Goal: Task Accomplishment & Management: Manage account settings

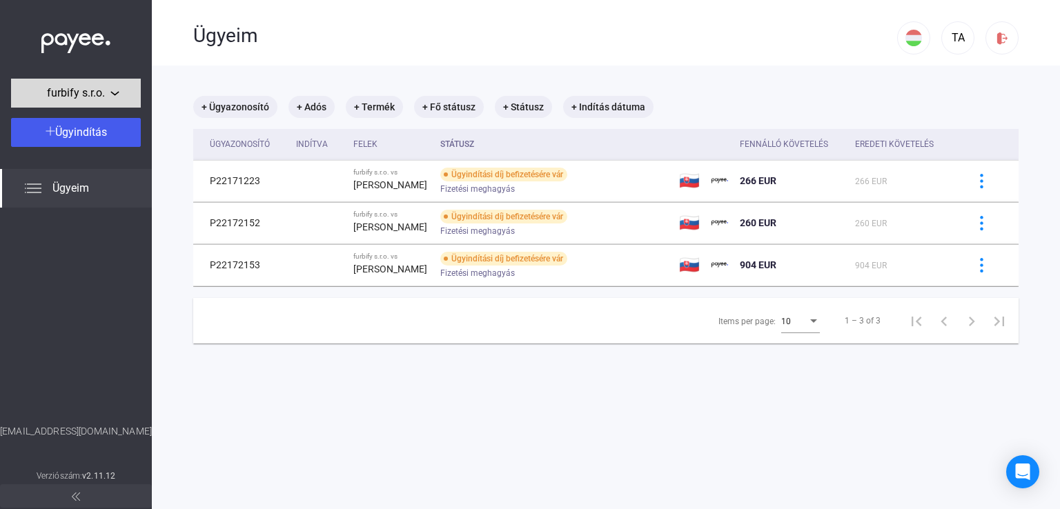
click at [75, 91] on span "furbify s.r.o." at bounding box center [76, 93] width 58 height 17
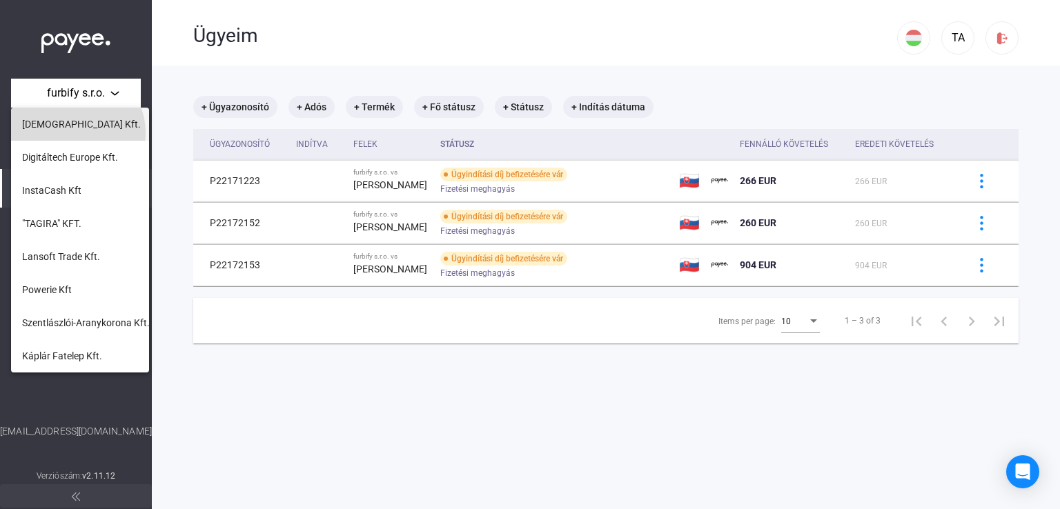
click at [76, 132] on button "[DEMOGRAPHIC_DATA] Kft." at bounding box center [80, 124] width 138 height 33
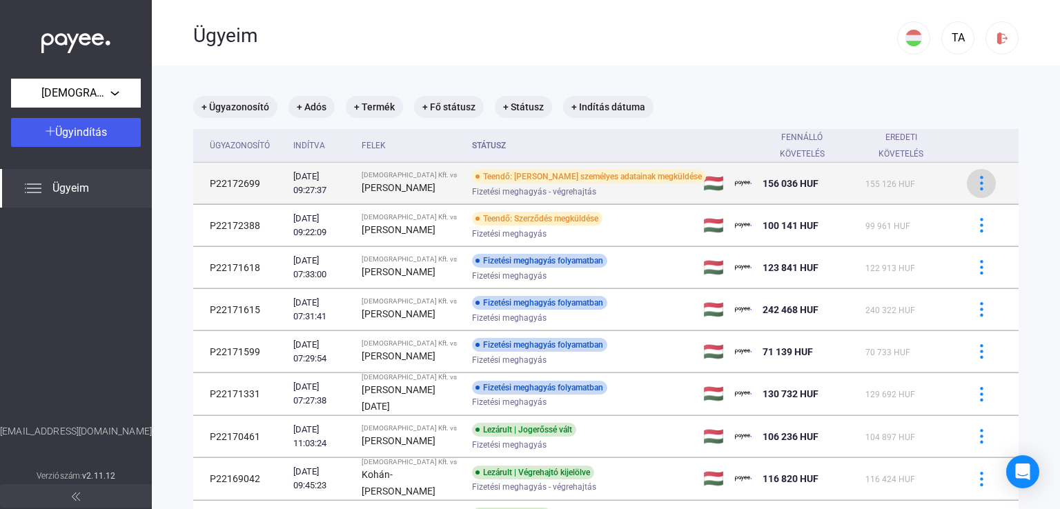
click at [977, 181] on img at bounding box center [981, 183] width 14 height 14
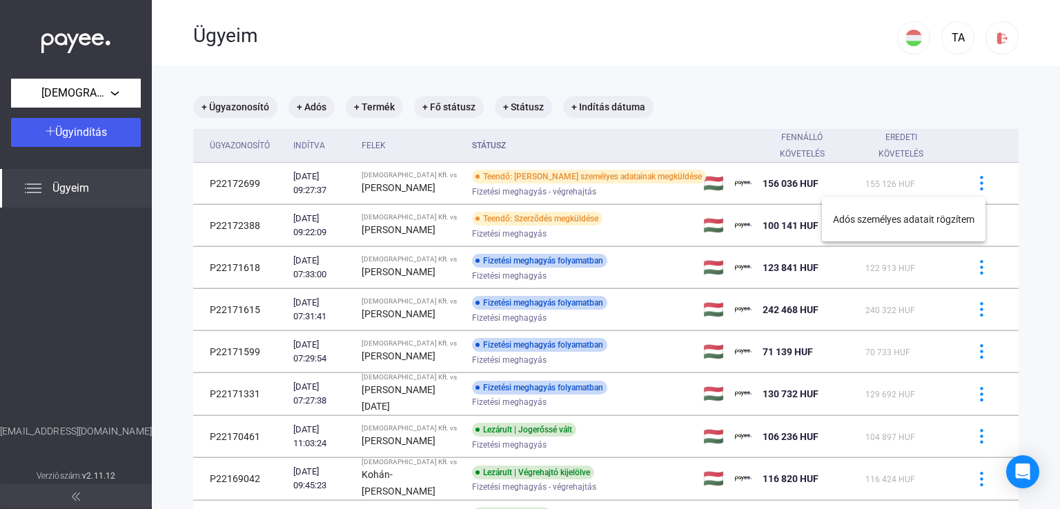
click at [990, 99] on div at bounding box center [530, 254] width 1060 height 509
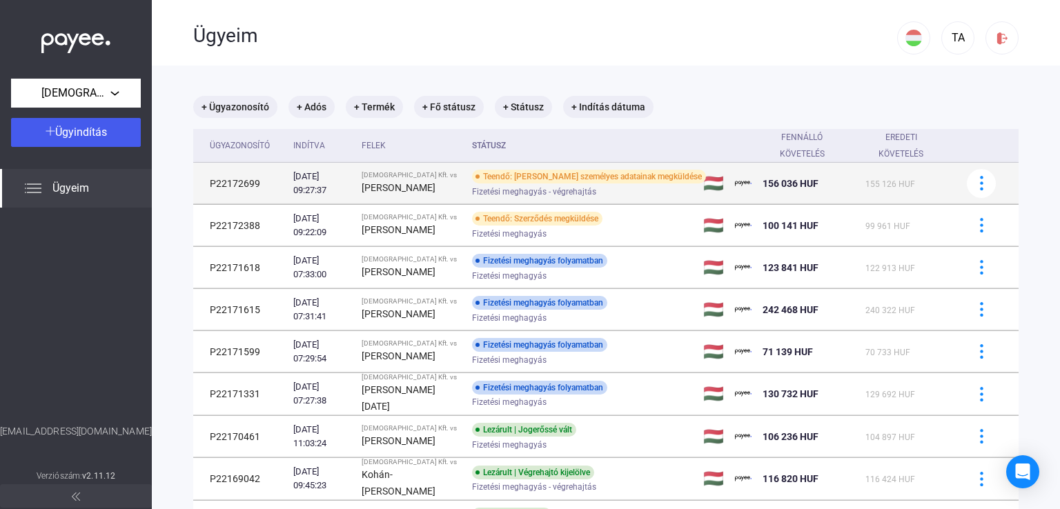
click at [435, 182] on strong "[PERSON_NAME]" at bounding box center [399, 187] width 74 height 11
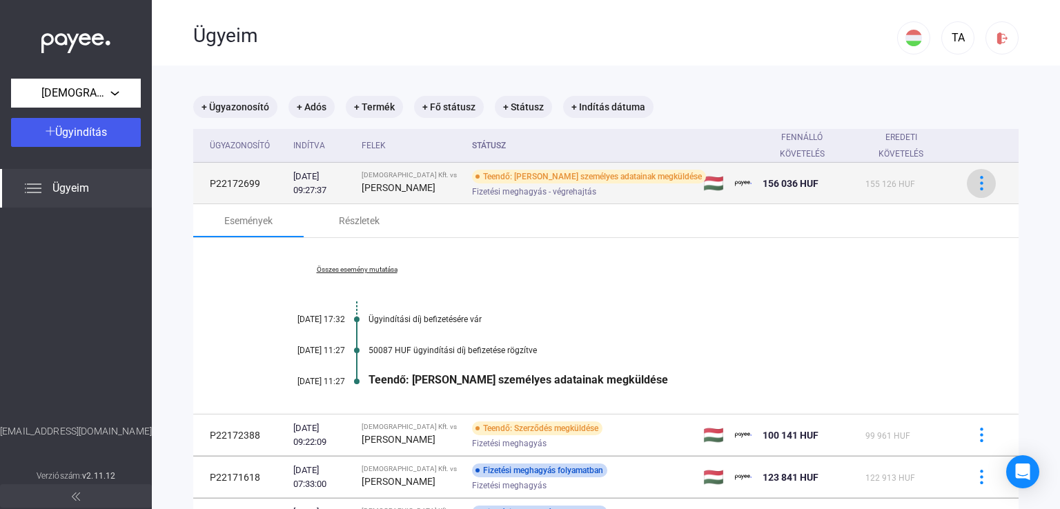
click at [974, 183] on img at bounding box center [981, 183] width 14 height 14
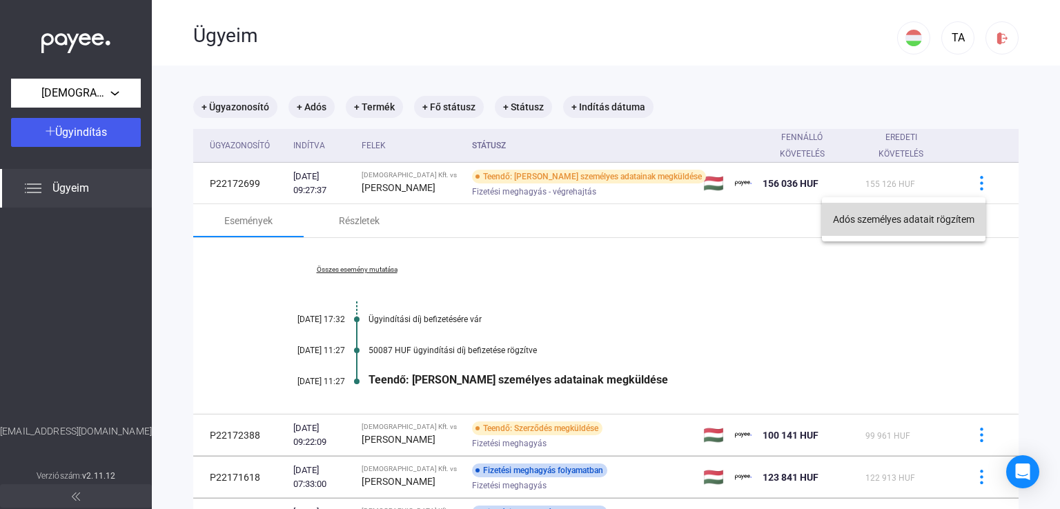
click at [904, 219] on button "Adós személyes adatait rögzítem" at bounding box center [904, 219] width 164 height 33
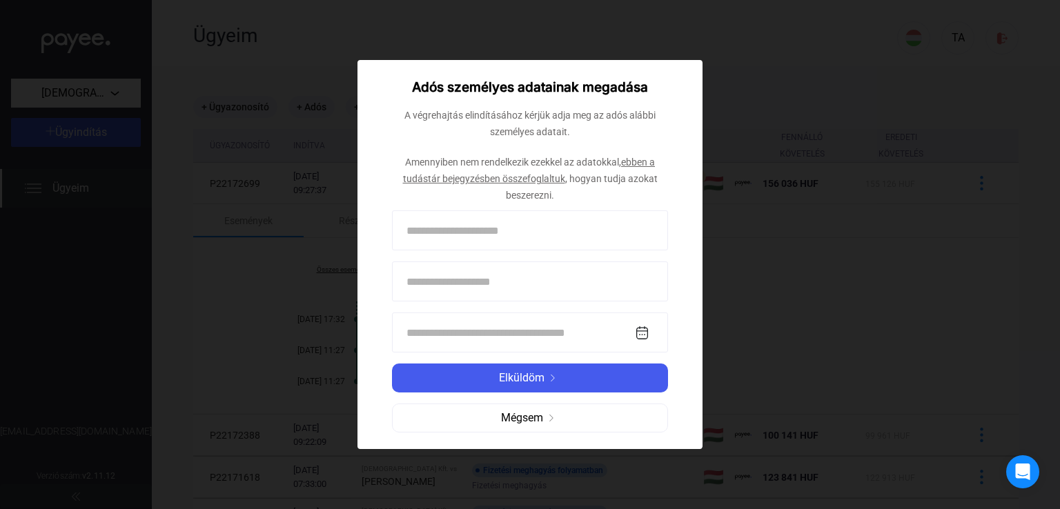
click at [435, 234] on input at bounding box center [530, 230] width 276 height 40
paste input "**********"
type input "**********"
click at [433, 279] on input at bounding box center [530, 281] width 276 height 40
paste input "******"
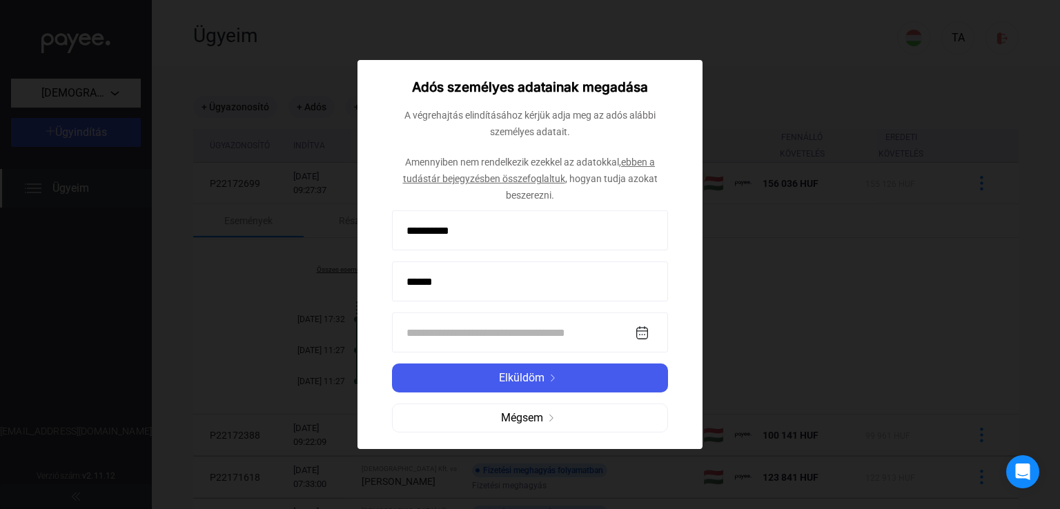
type input "******"
click at [539, 329] on input at bounding box center [530, 333] width 276 height 40
paste input "**********"
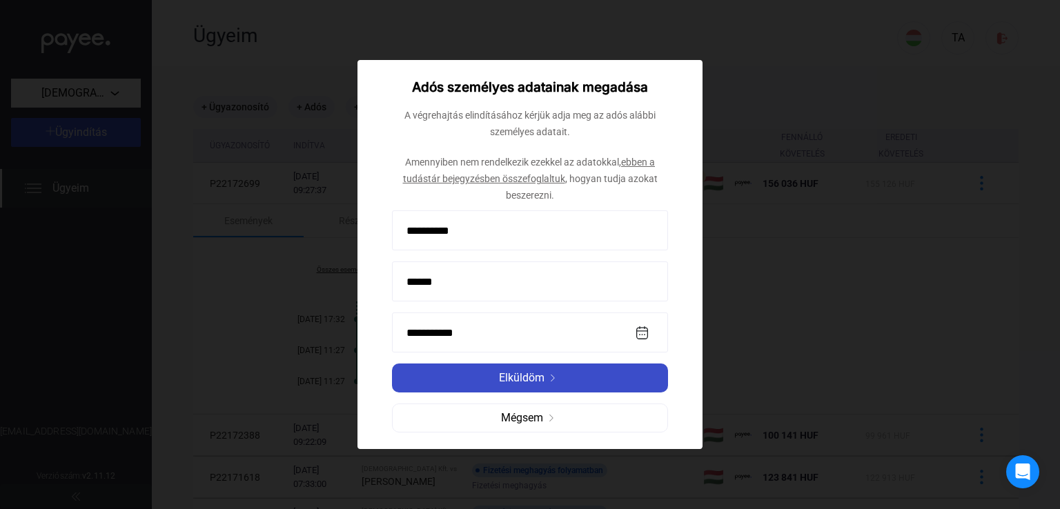
type input "**********"
click at [537, 383] on span "Elküldöm" at bounding box center [522, 378] width 46 height 17
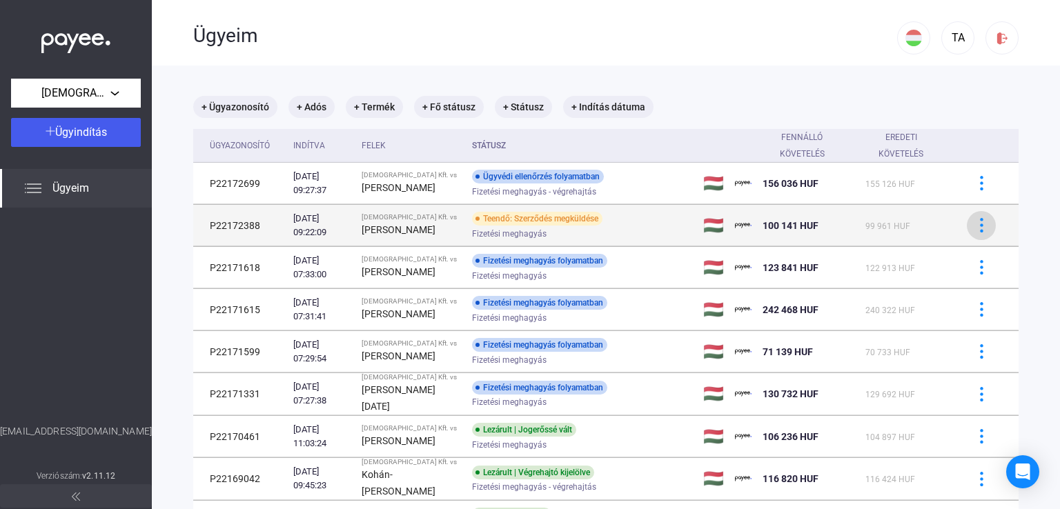
click at [970, 234] on button at bounding box center [981, 225] width 29 height 29
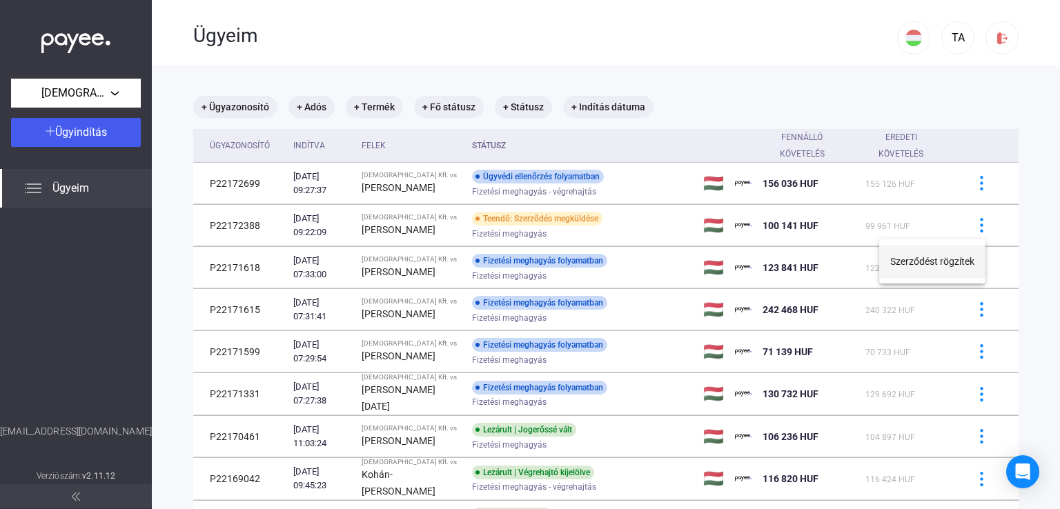
click at [947, 264] on button "Szerződést rögzítek" at bounding box center [932, 261] width 106 height 33
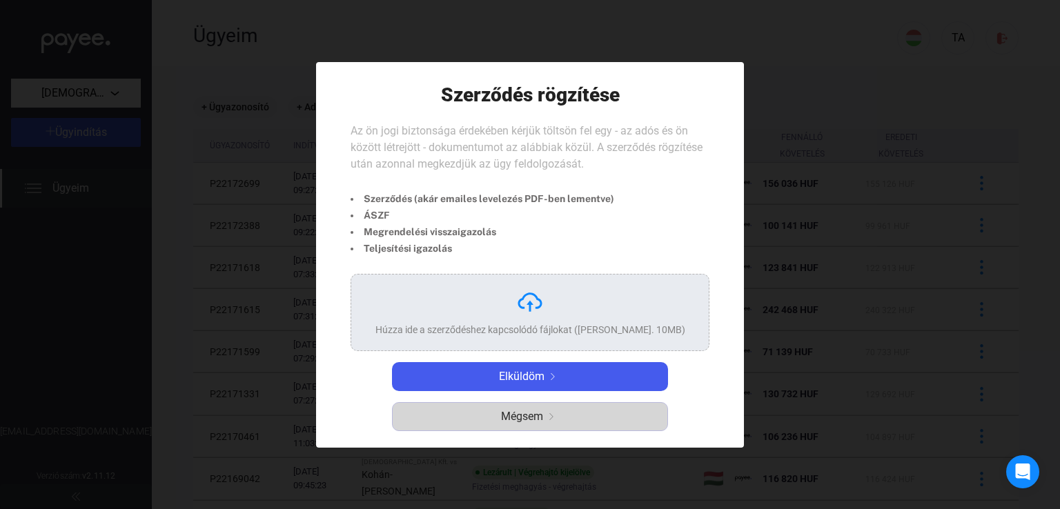
click at [526, 415] on span "Mégsem" at bounding box center [522, 416] width 42 height 17
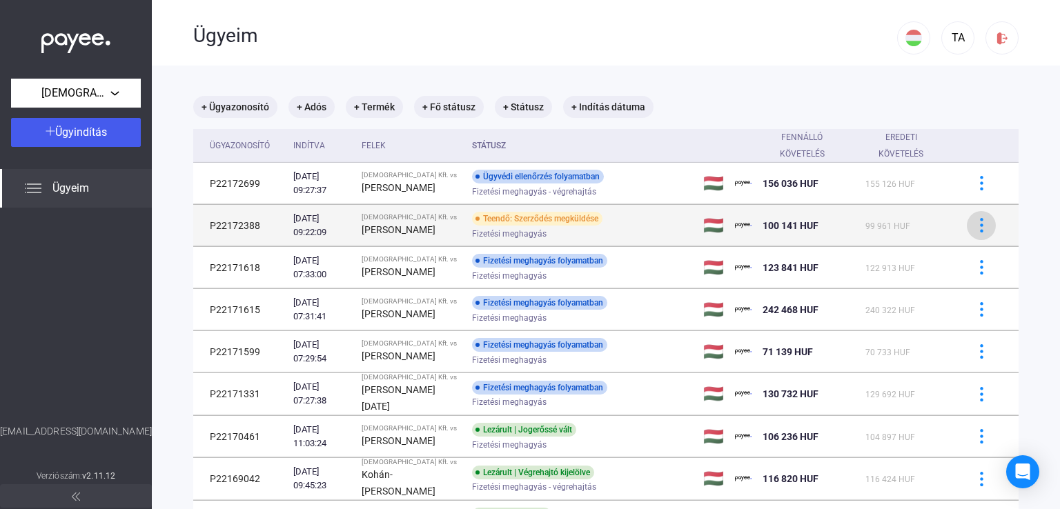
click at [974, 227] on img at bounding box center [981, 225] width 14 height 14
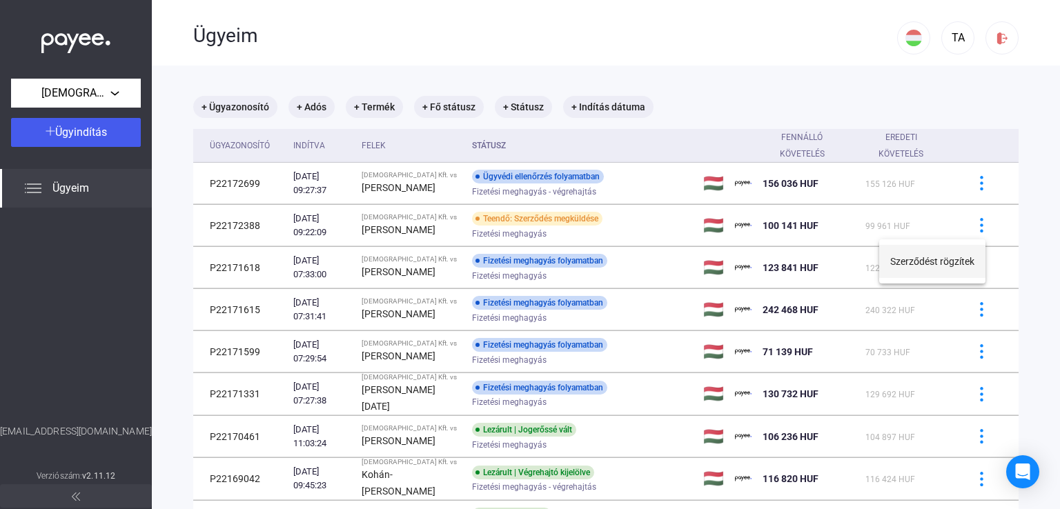
click at [933, 263] on button "Szerződést rögzítek" at bounding box center [932, 261] width 106 height 33
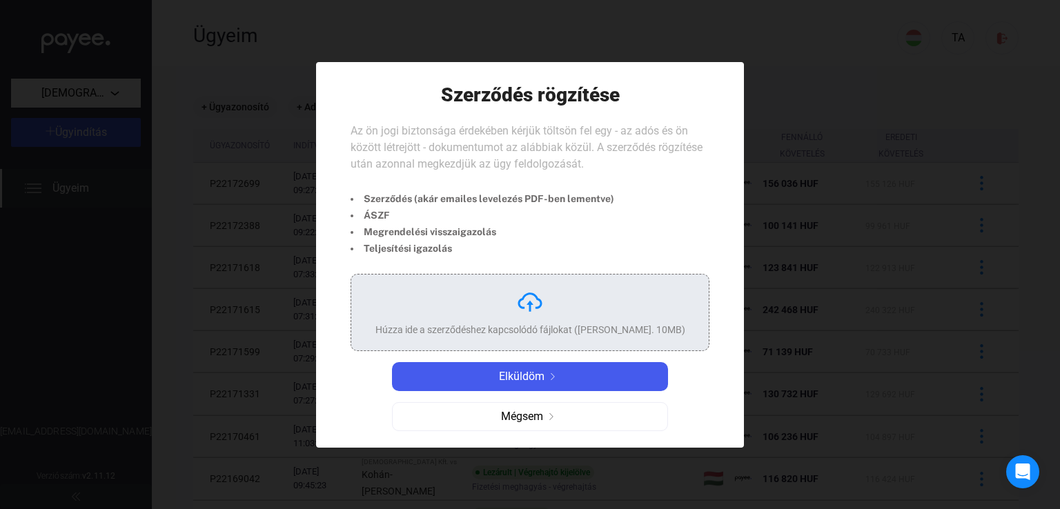
click at [591, 325] on div "Húzza ide a szerződéshez kapcsolódó fájlokat ([PERSON_NAME]. 10MB)" at bounding box center [530, 330] width 310 height 14
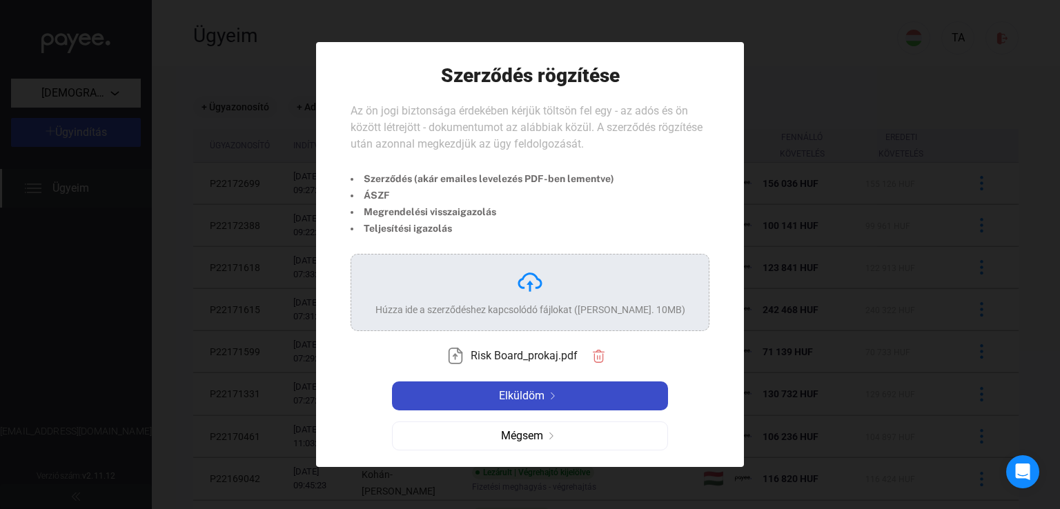
drag, startPoint x: 577, startPoint y: 397, endPoint x: 589, endPoint y: 397, distance: 12.4
click at [578, 397] on div "Elküldöm" at bounding box center [530, 396] width 268 height 17
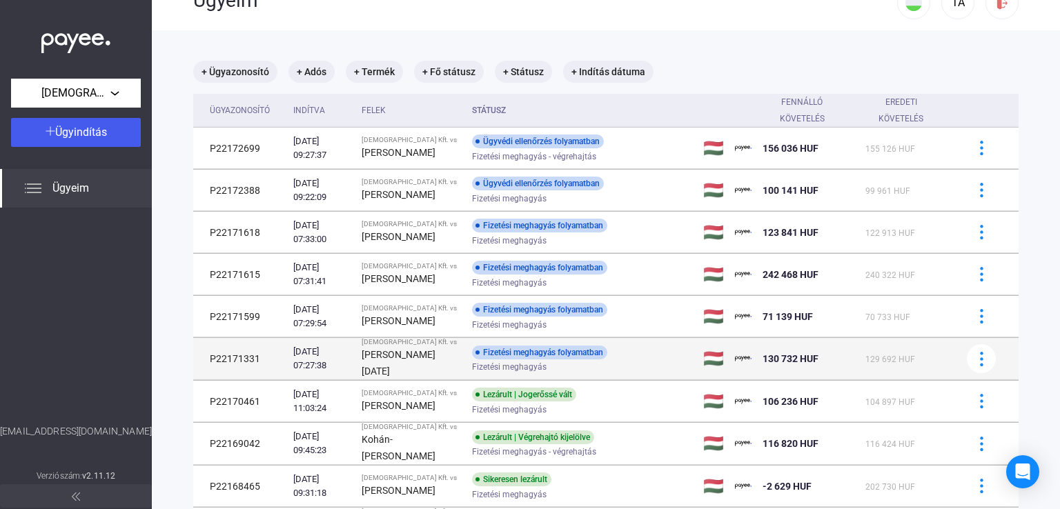
scroll to position [173, 0]
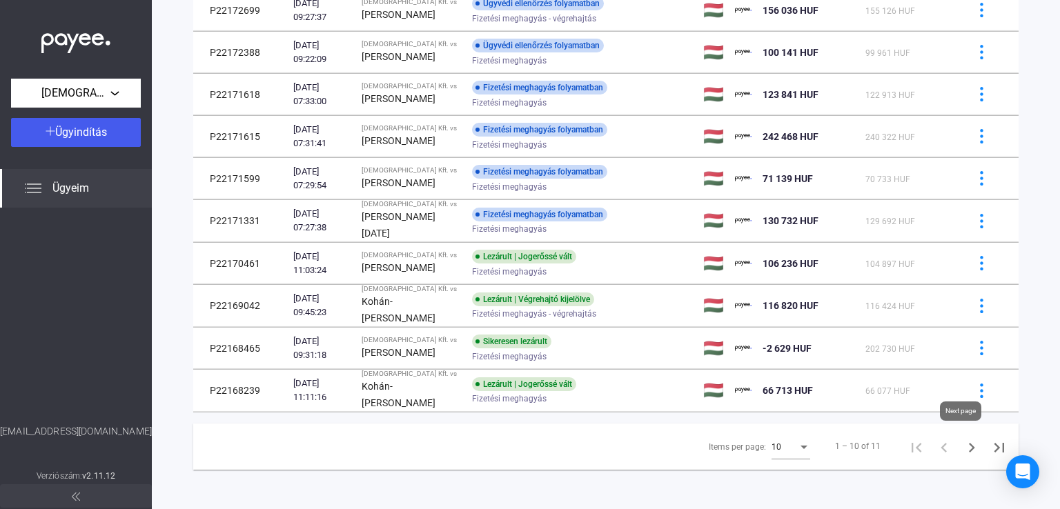
click at [965, 448] on icon "Next page" at bounding box center [971, 447] width 19 height 19
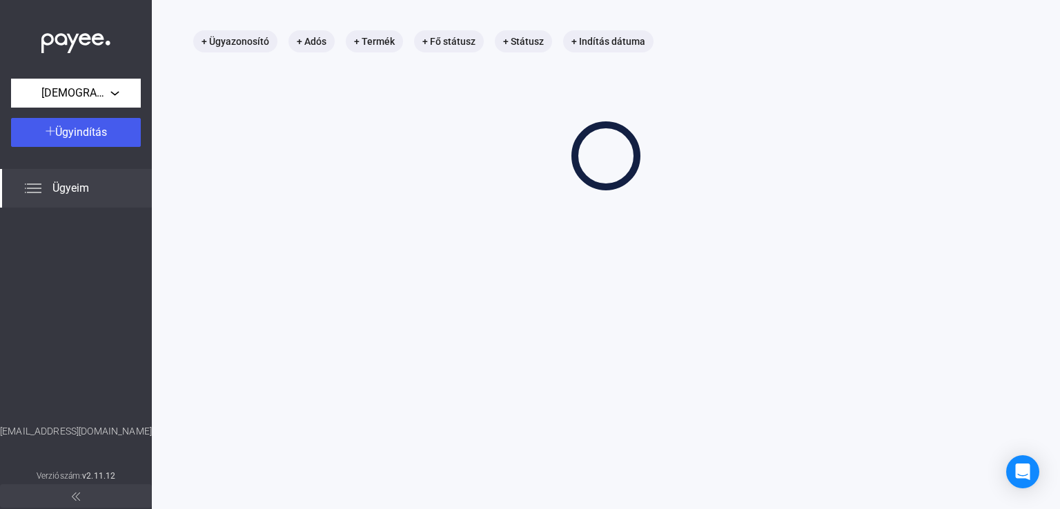
scroll to position [66, 0]
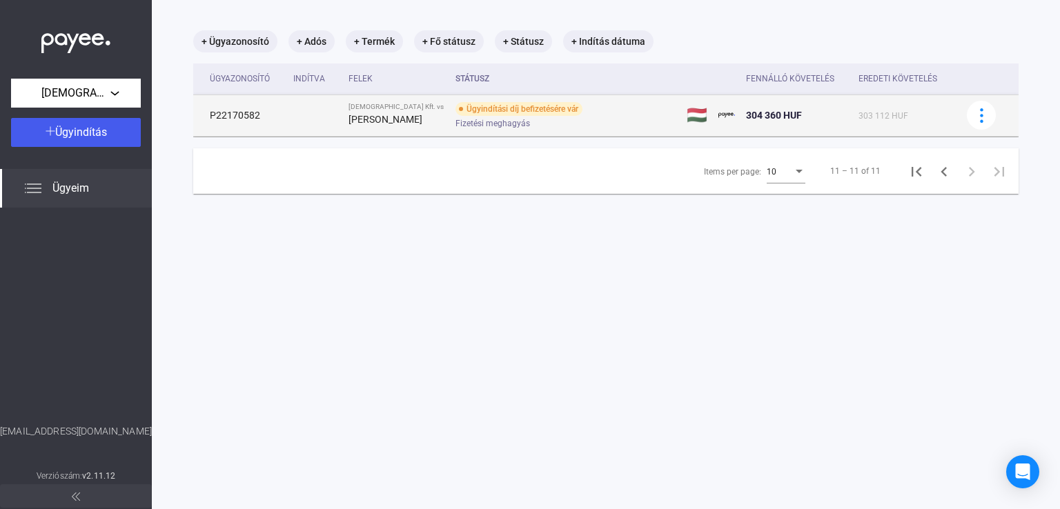
click at [502, 115] on div "Ügyindítási díj befizetésére vár" at bounding box center [518, 109] width 127 height 14
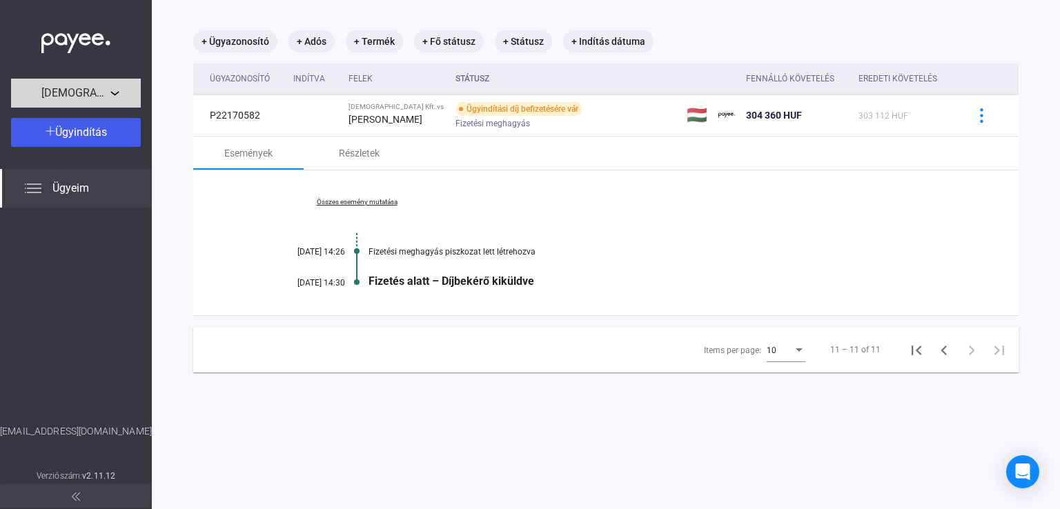
click at [115, 98] on div "[DEMOGRAPHIC_DATA] Kft." at bounding box center [75, 93] width 121 height 17
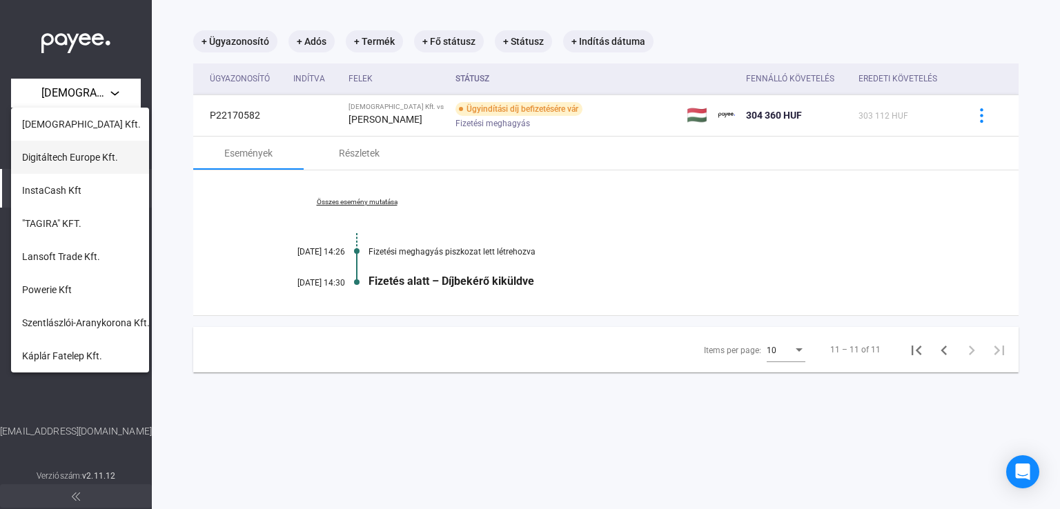
click at [75, 161] on span "Digitáltech Europe Kft." at bounding box center [70, 157] width 96 height 17
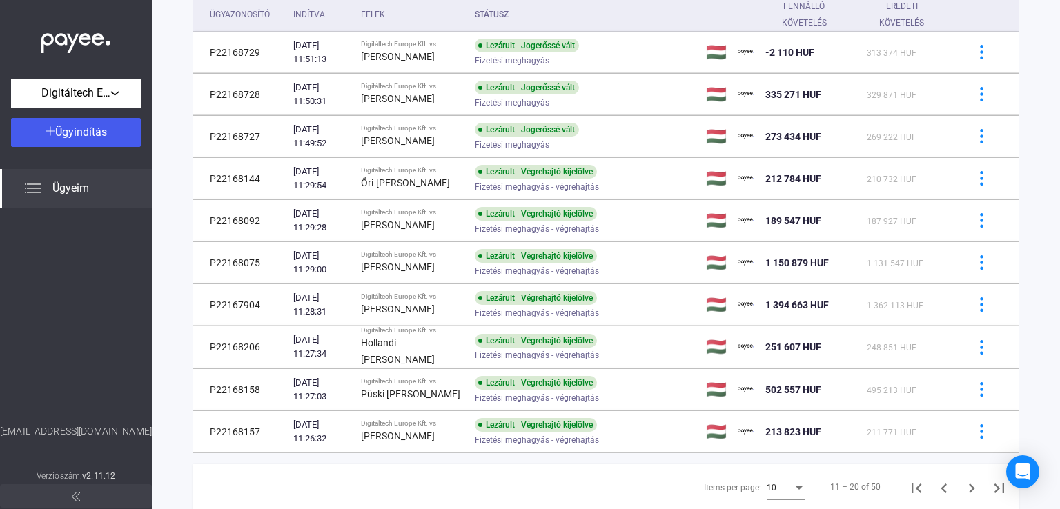
scroll to position [172, 0]
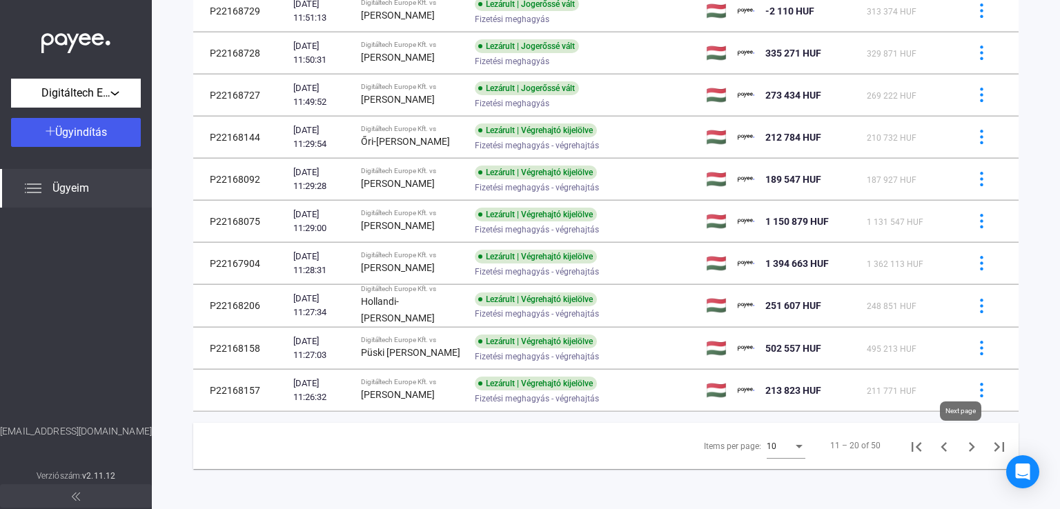
click at [962, 447] on icon "Next page" at bounding box center [971, 446] width 19 height 19
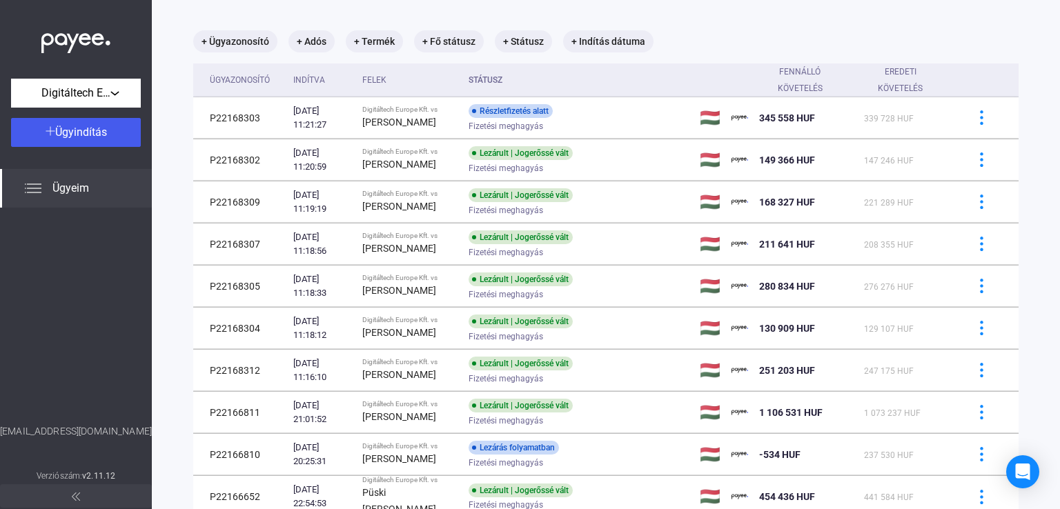
scroll to position [135, 0]
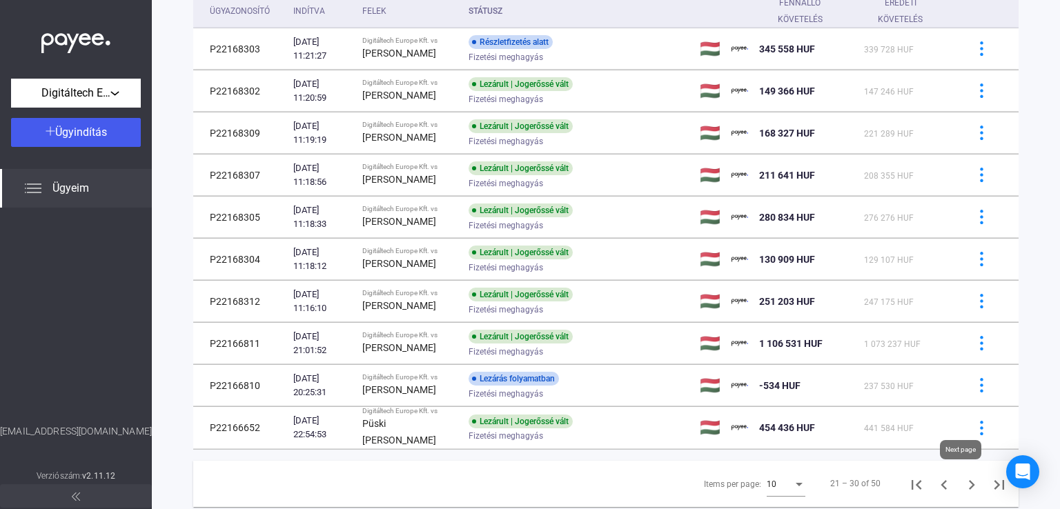
click at [962, 479] on icon "Next page" at bounding box center [971, 484] width 19 height 19
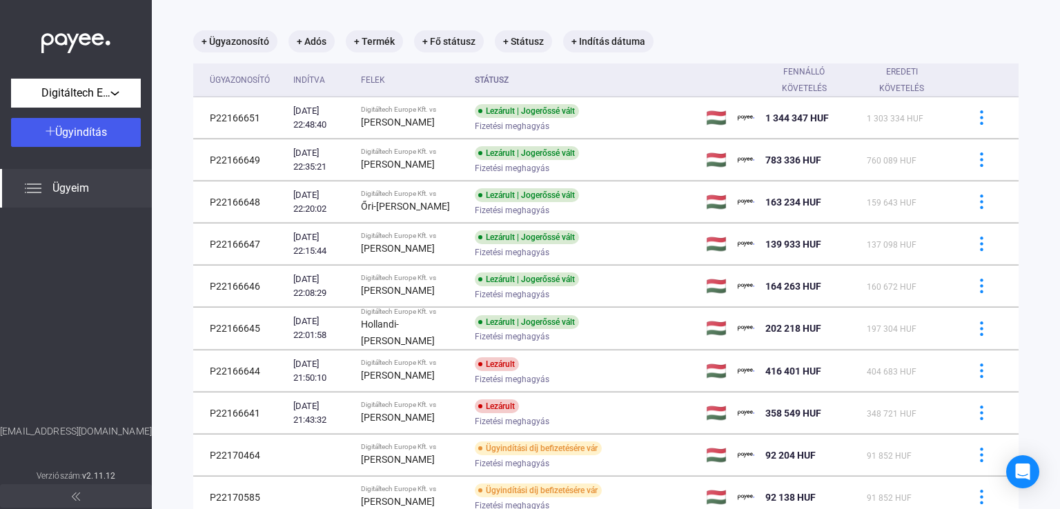
scroll to position [172, 0]
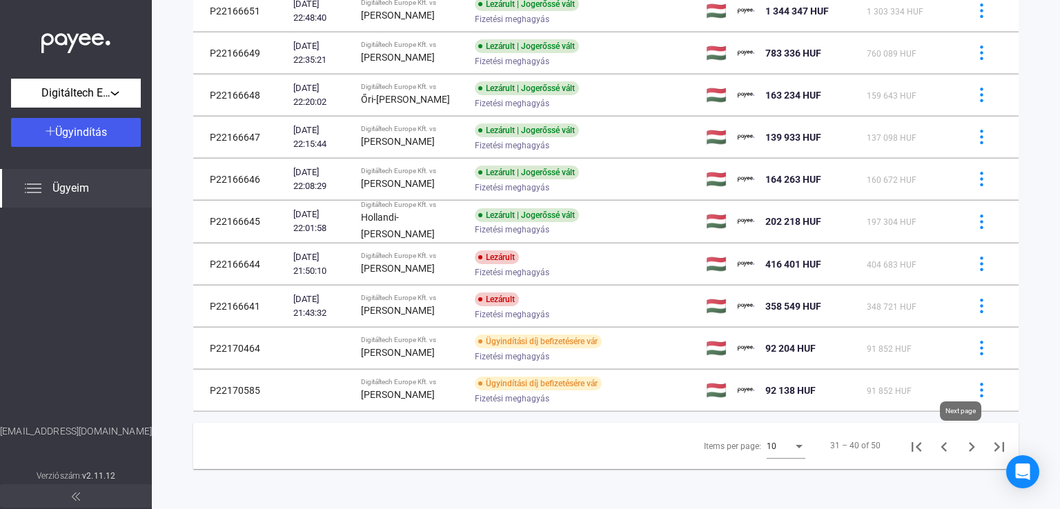
click at [962, 448] on icon "Next page" at bounding box center [971, 446] width 19 height 19
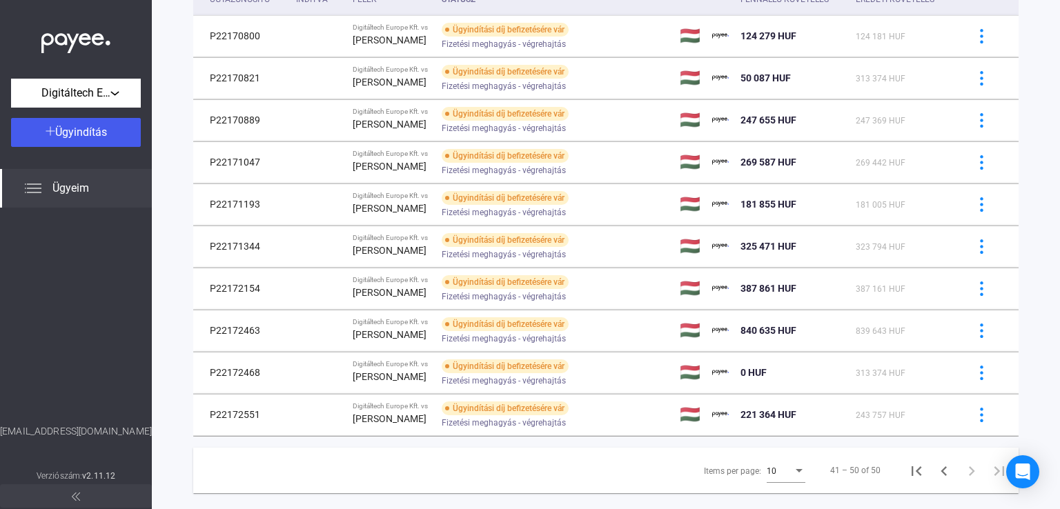
scroll to position [172, 0]
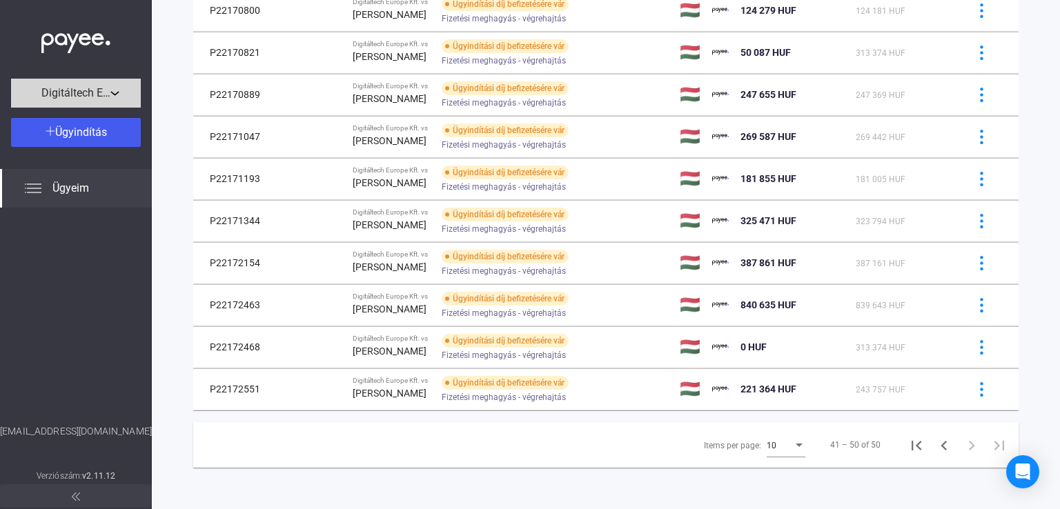
click at [116, 92] on div "Digitáltech Europe Kft." at bounding box center [75, 93] width 121 height 17
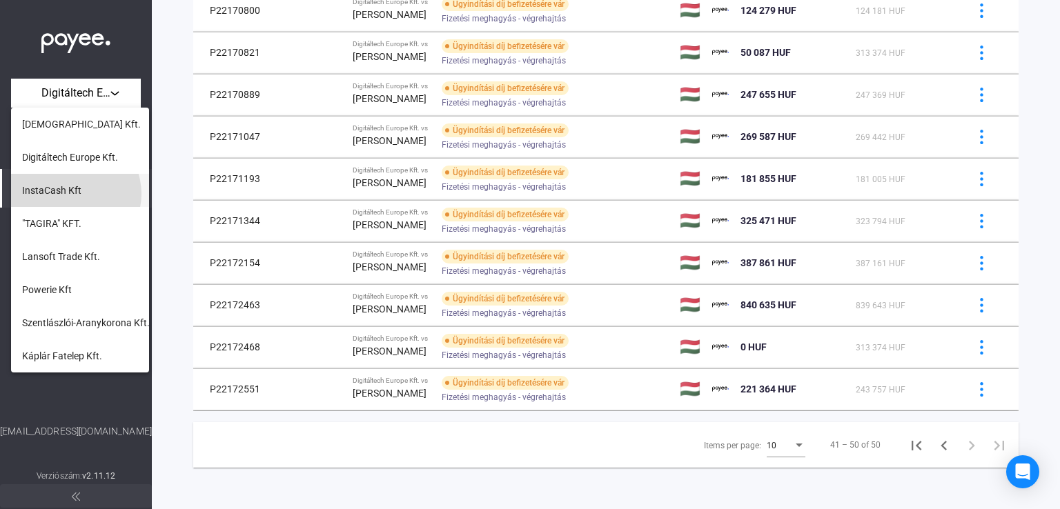
click at [72, 194] on span "InstaCash Kft" at bounding box center [51, 190] width 59 height 17
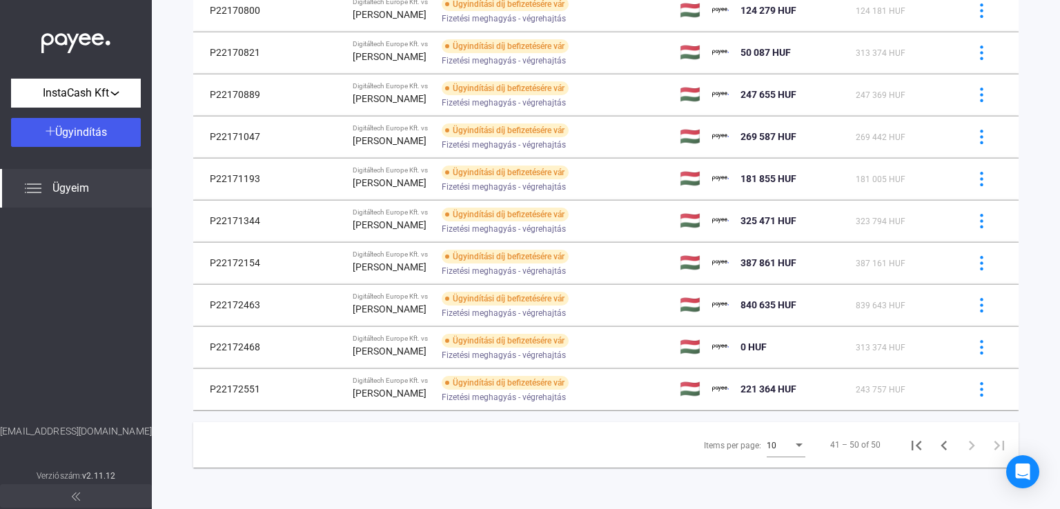
scroll to position [66, 0]
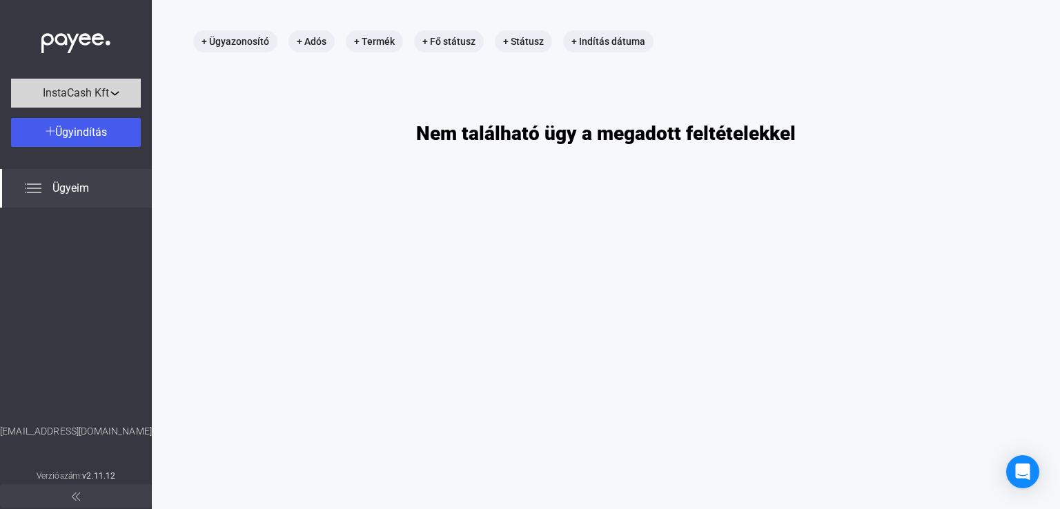
click at [88, 92] on span "InstaCash Kft" at bounding box center [76, 93] width 66 height 17
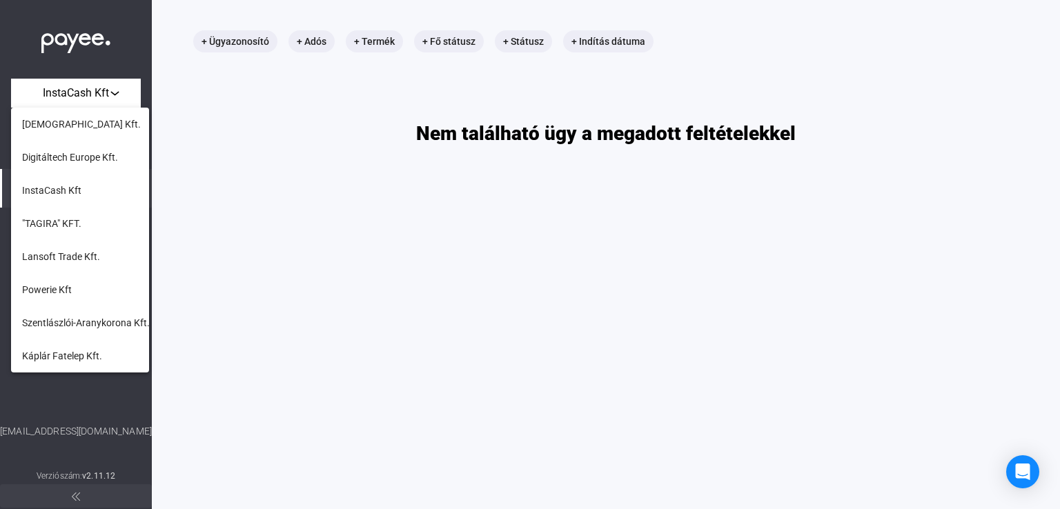
click at [66, 221] on span ""TAGIRA" KFT." at bounding box center [51, 223] width 59 height 17
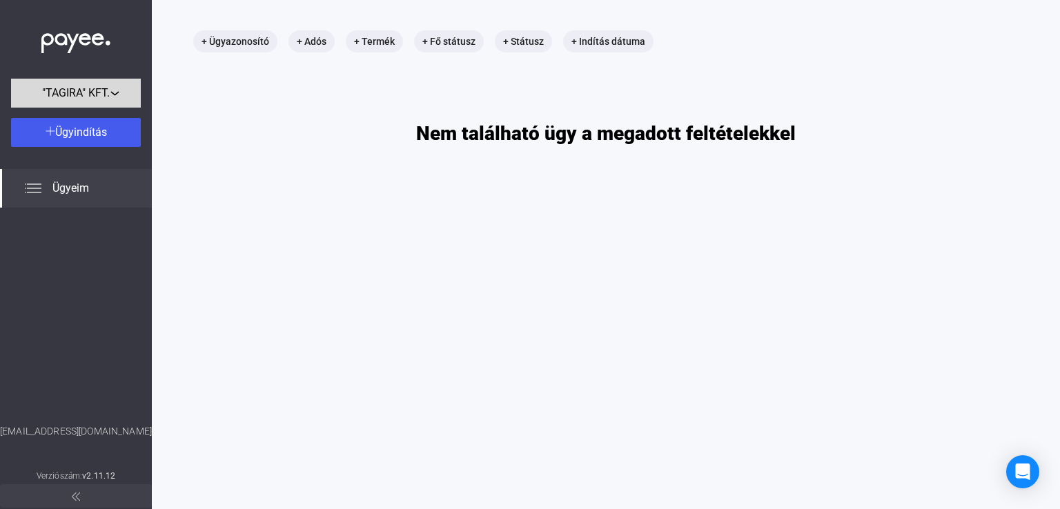
click at [48, 89] on span ""TAGIRA" KFT." at bounding box center [76, 93] width 68 height 17
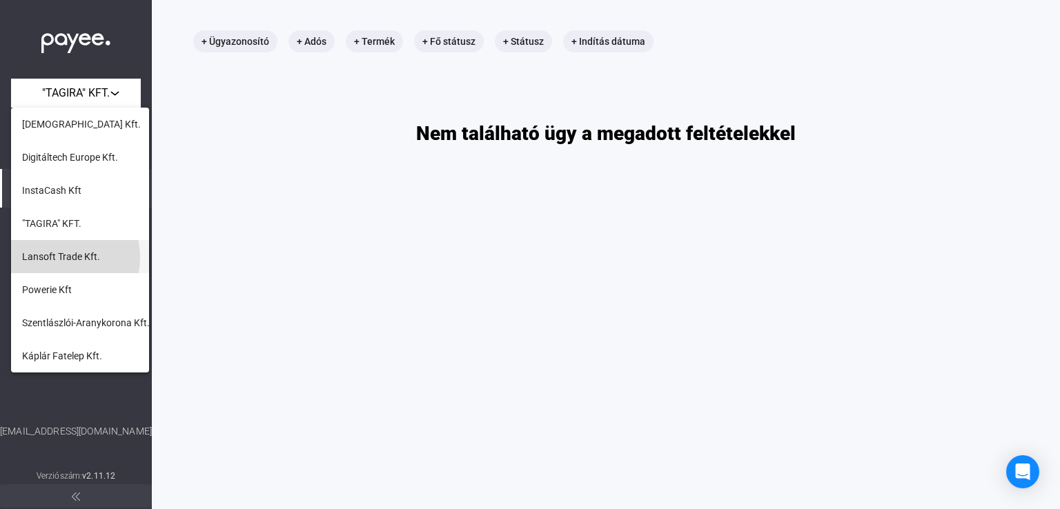
click at [56, 257] on span "Lansoft Trade Kft." at bounding box center [61, 256] width 78 height 17
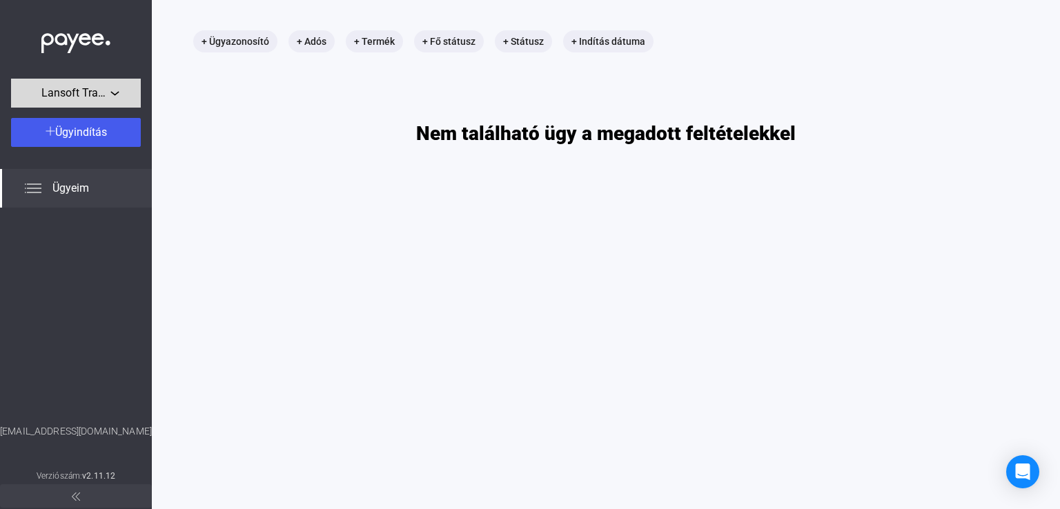
click at [92, 97] on span "Lansoft Trade Kft." at bounding box center [75, 93] width 69 height 17
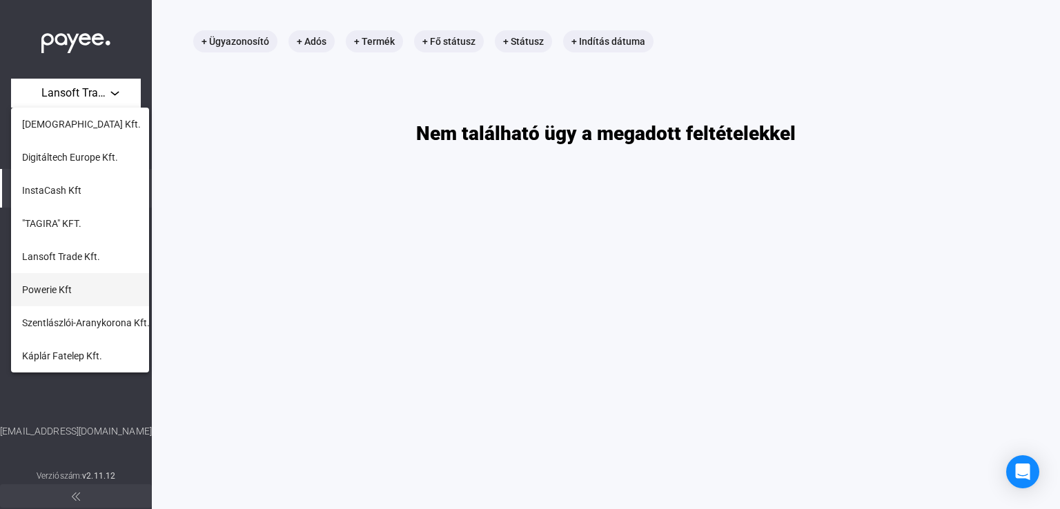
click at [86, 282] on button "Powerie Kft" at bounding box center [80, 289] width 138 height 33
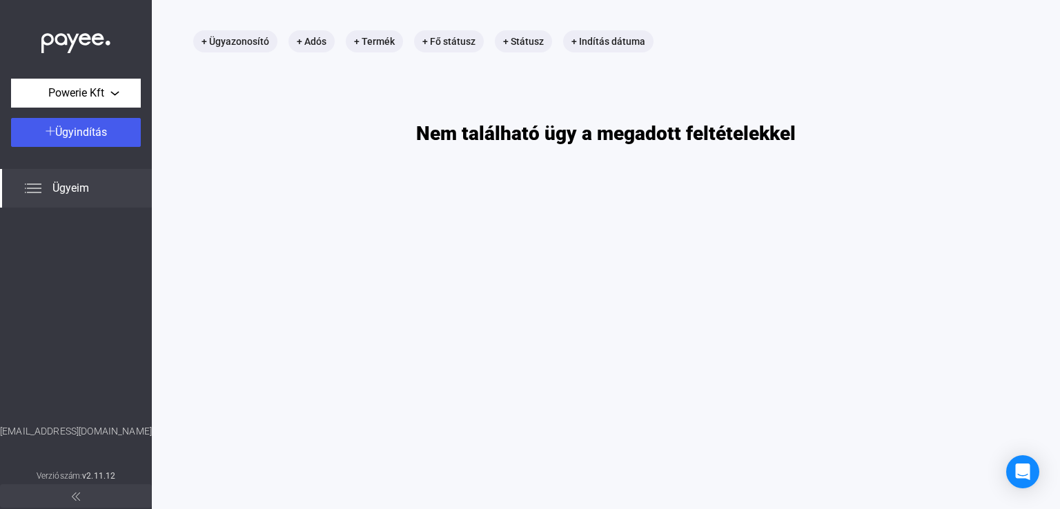
click at [102, 75] on div at bounding box center [76, 39] width 152 height 79
click at [99, 87] on span "Powerie Kft" at bounding box center [76, 93] width 56 height 17
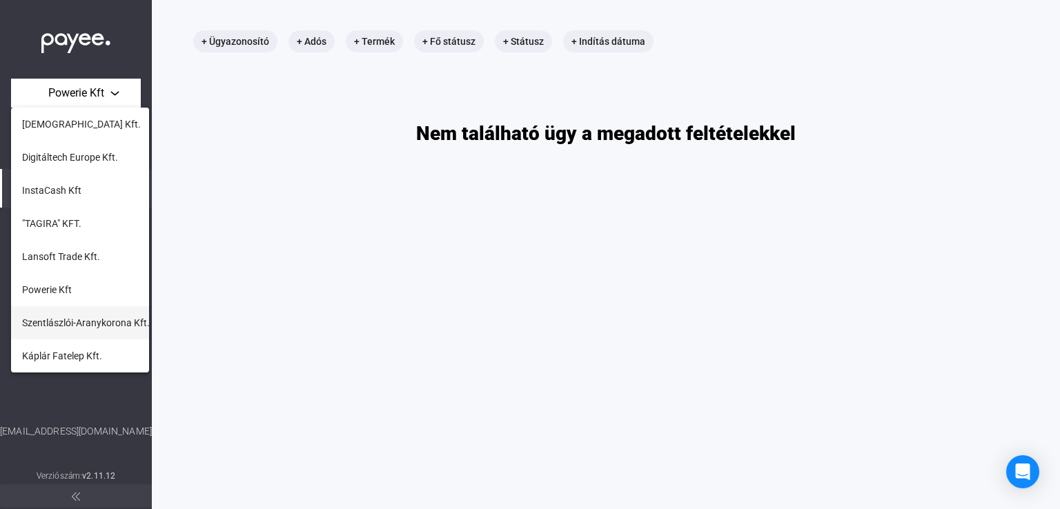
click at [91, 321] on span "Szentlászlói-Aranykorona Kft." at bounding box center [86, 323] width 128 height 17
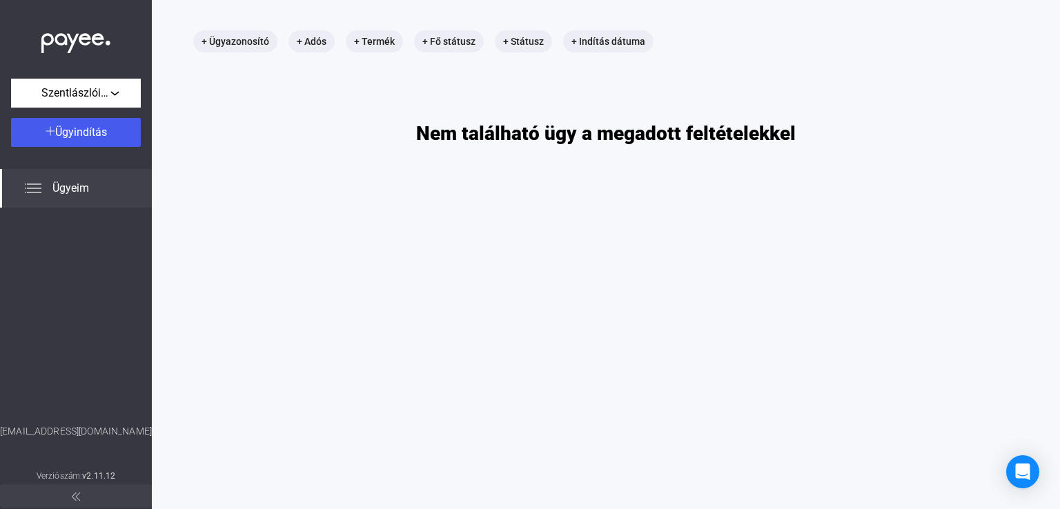
click at [69, 38] on img at bounding box center [75, 40] width 69 height 28
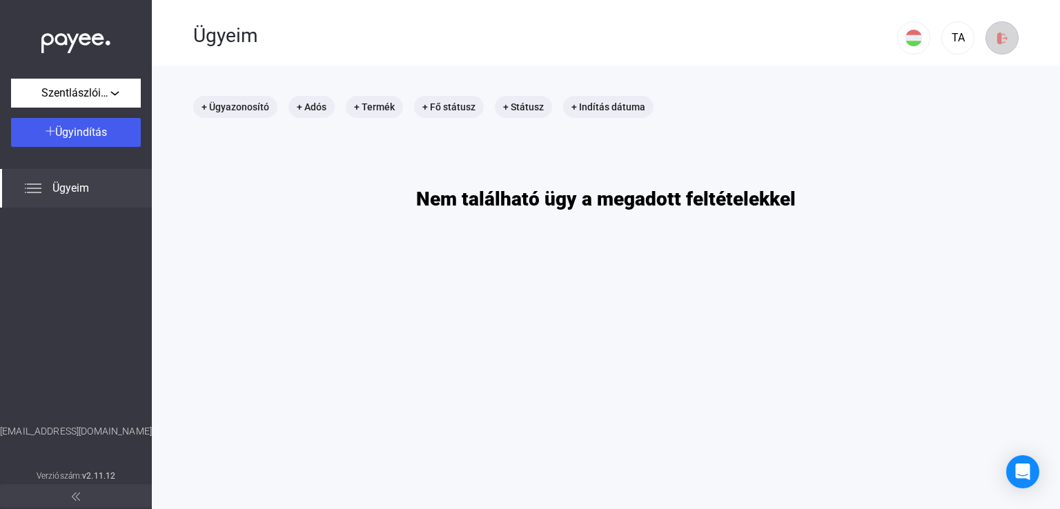
click at [995, 39] on img at bounding box center [1002, 38] width 14 height 14
